Goal: Find specific page/section: Find specific page/section

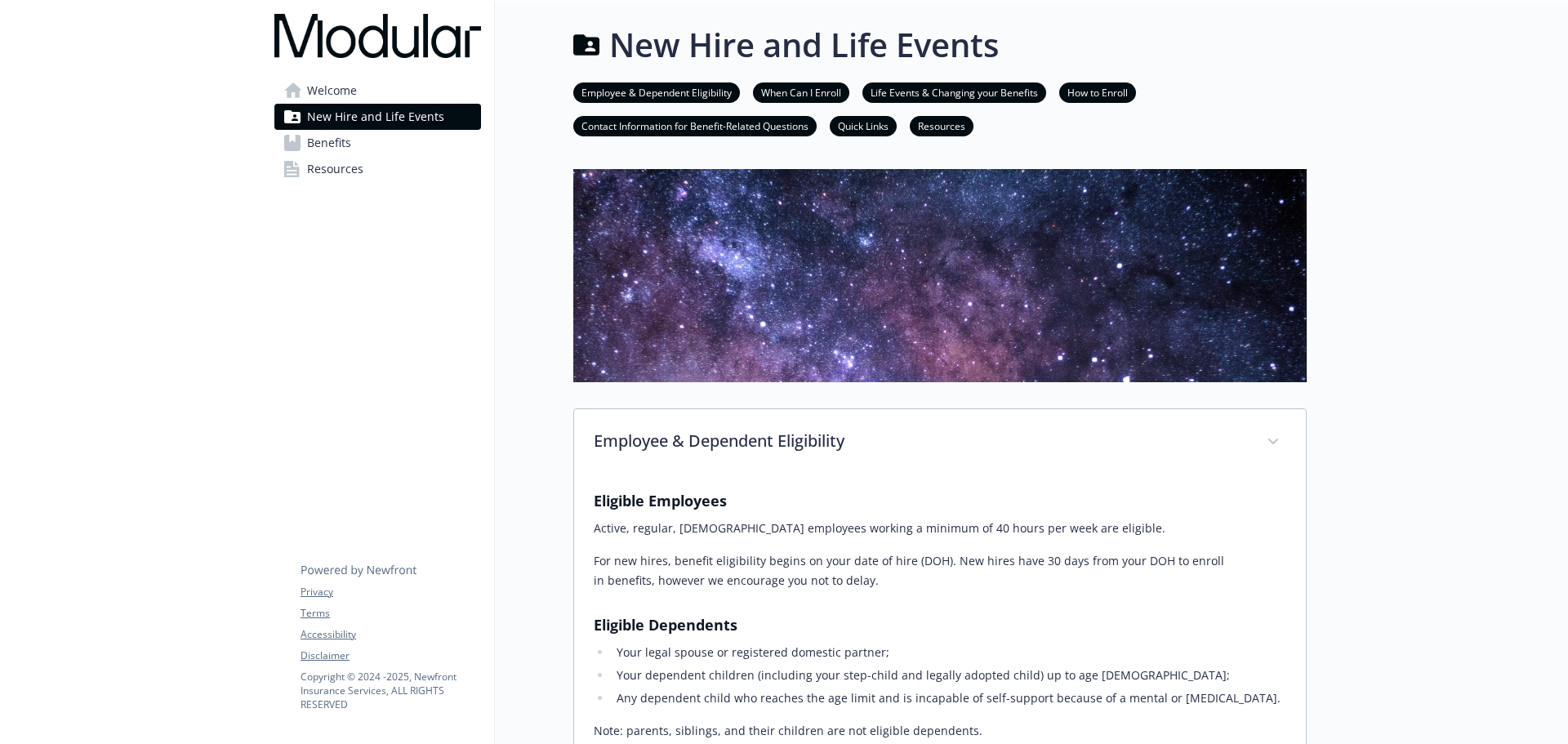
scroll to position [1943, 0]
